Goal: Task Accomplishment & Management: Use online tool/utility

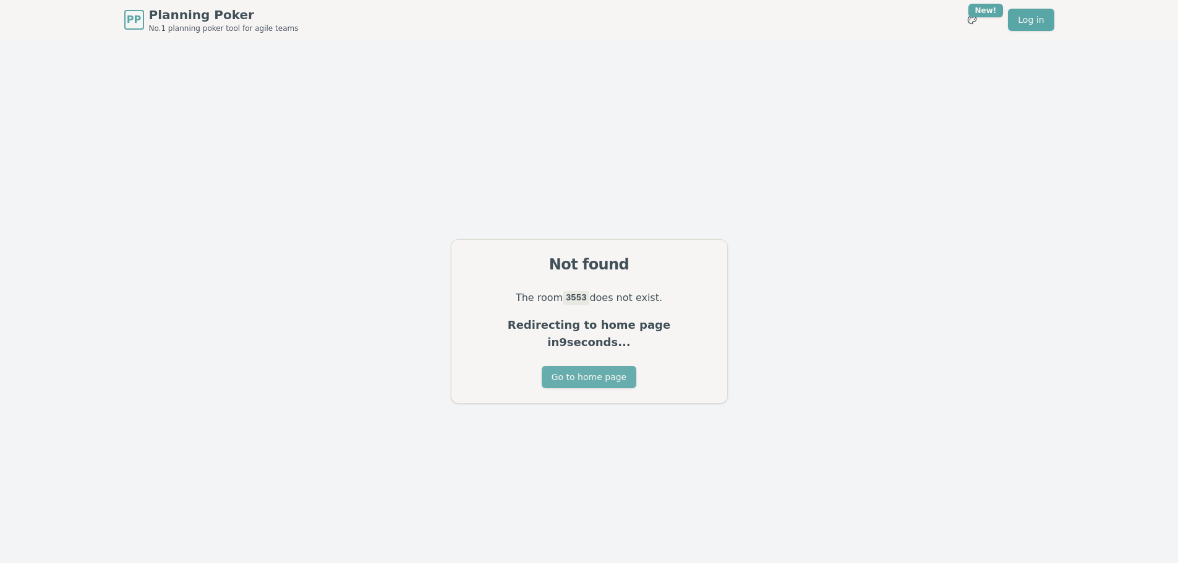
click at [626, 367] on button "Go to home page" at bounding box center [589, 377] width 95 height 22
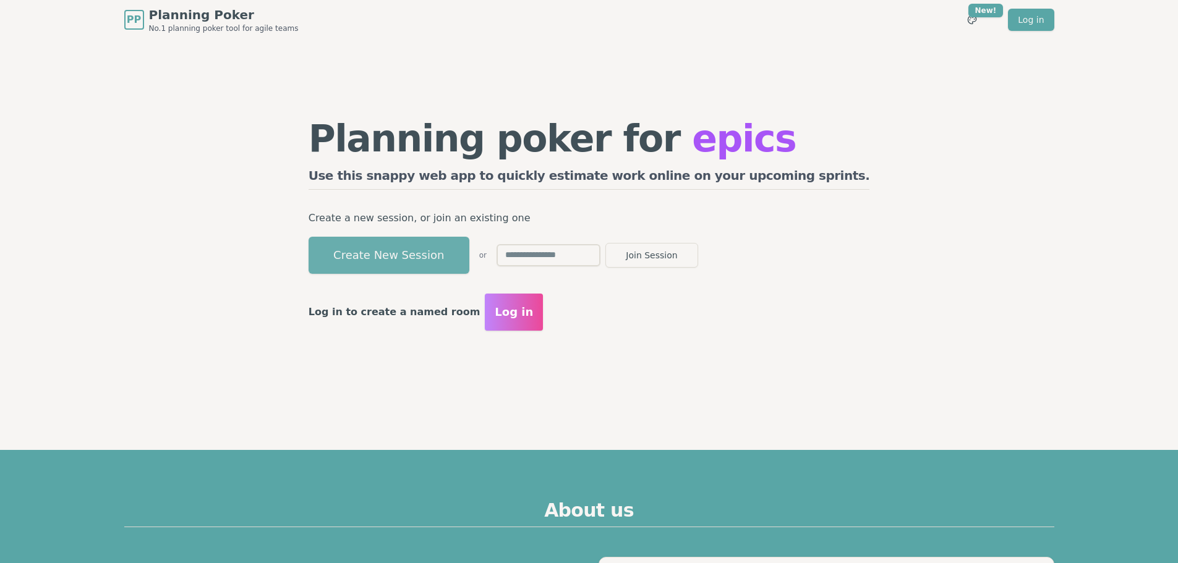
click at [459, 259] on button "Create New Session" at bounding box center [388, 255] width 161 height 37
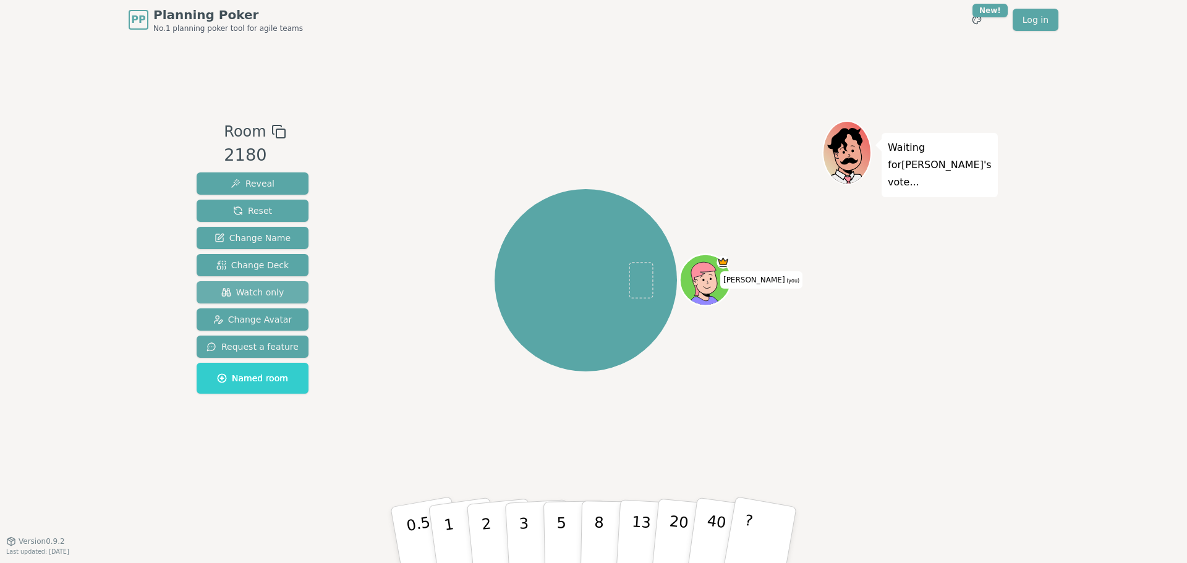
click at [260, 294] on span "Watch only" at bounding box center [252, 292] width 63 height 12
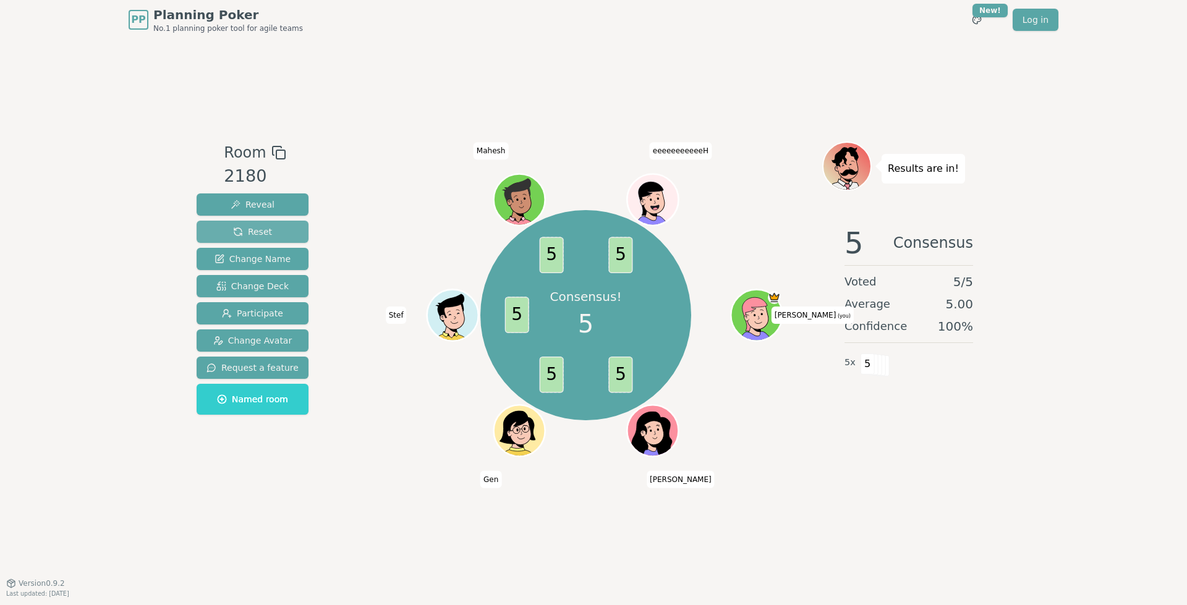
click at [268, 231] on button "Reset" at bounding box center [253, 232] width 112 height 22
click at [277, 234] on button "Reset" at bounding box center [253, 232] width 112 height 22
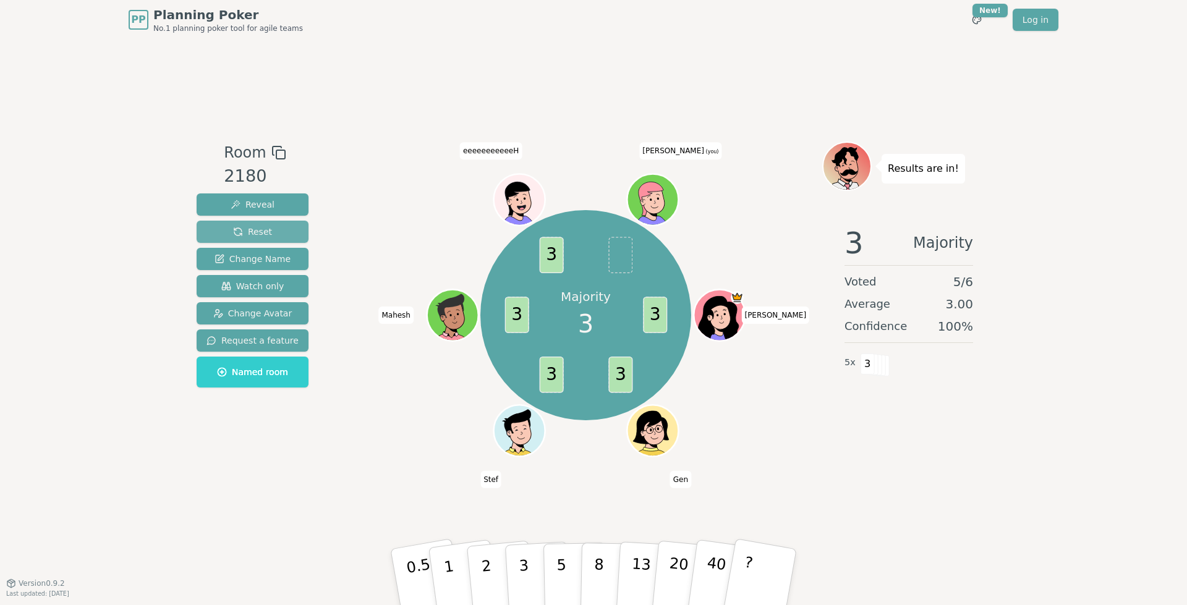
click at [252, 231] on span "Reset" at bounding box center [252, 232] width 39 height 12
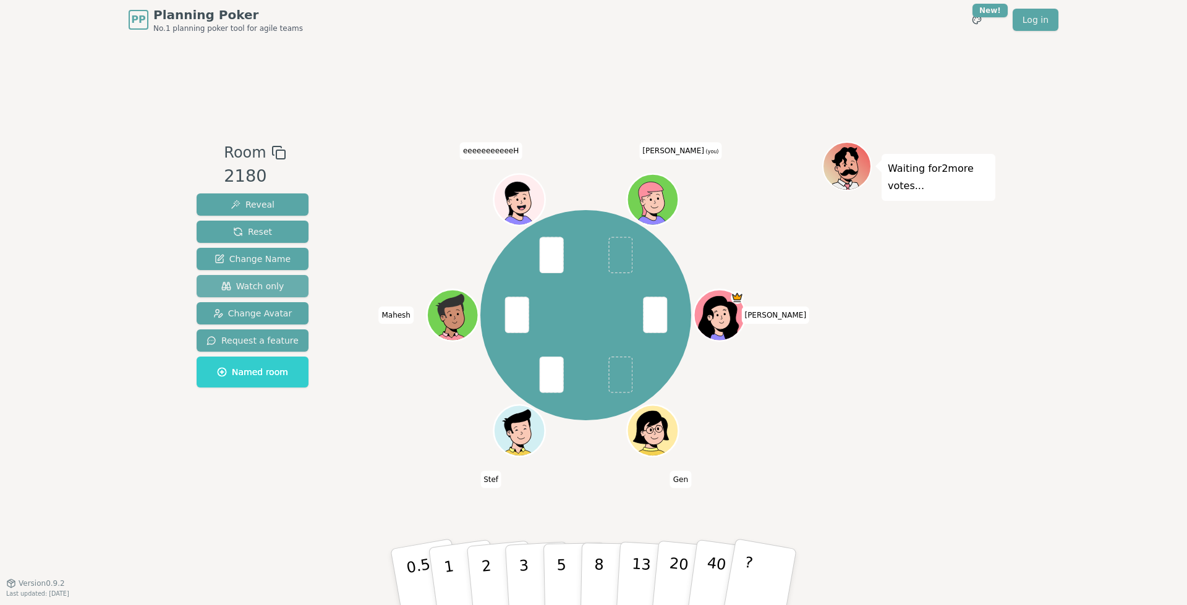
click at [239, 289] on span "Watch only" at bounding box center [252, 286] width 63 height 12
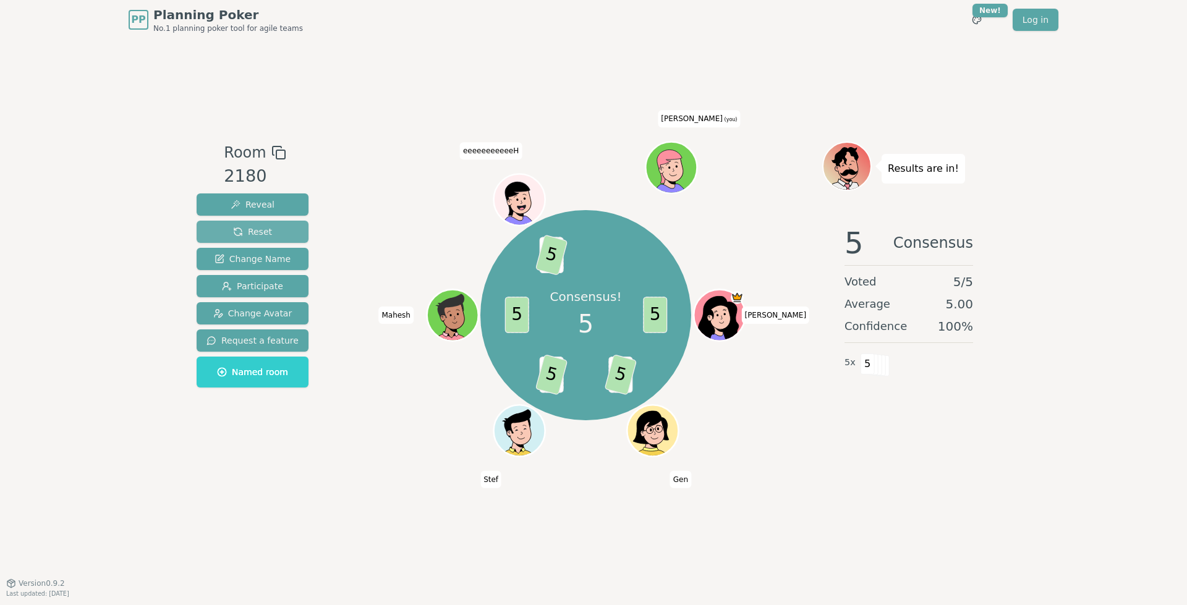
click at [253, 232] on span "Reset" at bounding box center [252, 232] width 39 height 12
click at [271, 226] on button "Reset" at bounding box center [253, 232] width 112 height 22
